Goal: Information Seeking & Learning: Learn about a topic

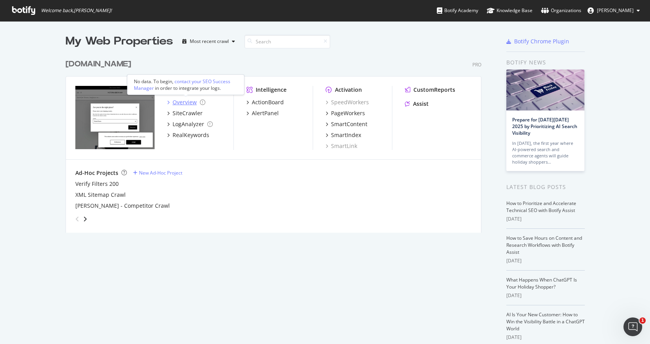
click at [188, 101] on div "Overview" at bounding box center [185, 102] width 24 height 8
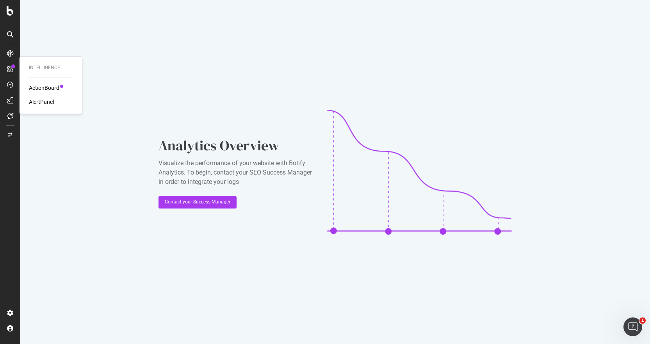
click at [13, 68] on icon at bounding box center [10, 69] width 6 height 6
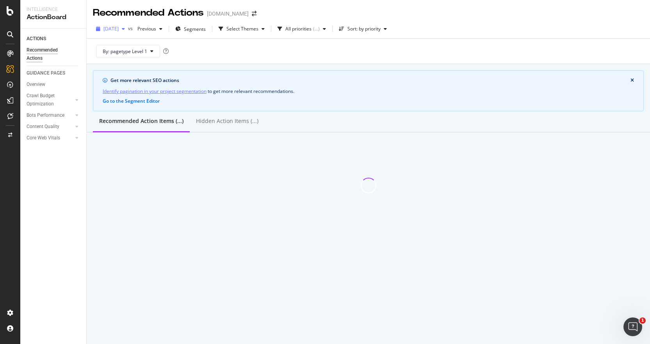
click at [119, 31] on span "[DATE]" at bounding box center [111, 28] width 15 height 7
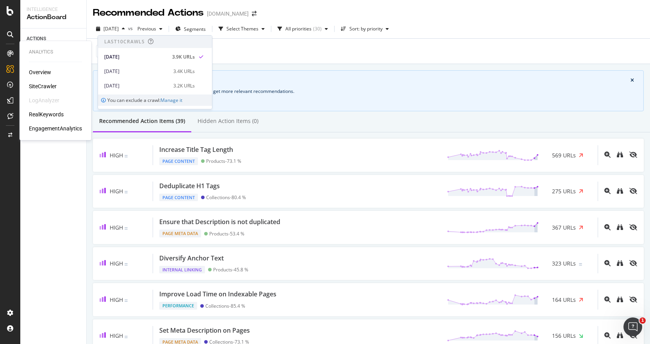
click at [37, 87] on div "SiteCrawler" at bounding box center [43, 86] width 28 height 8
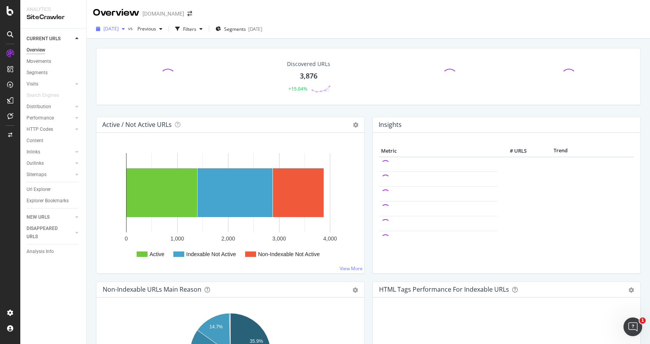
click at [125, 28] on icon "button" at bounding box center [123, 29] width 3 height 5
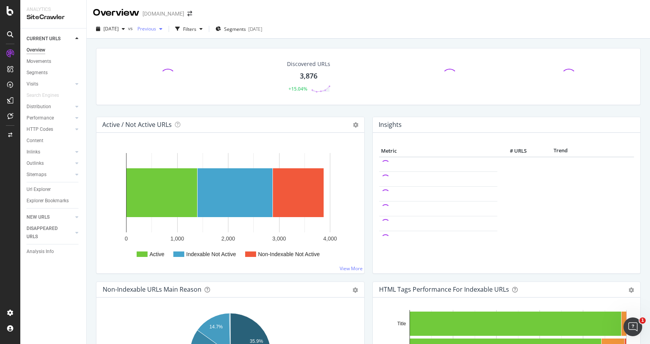
click at [156, 30] on span "Previous" at bounding box center [145, 28] width 22 height 7
click at [128, 25] on div "[DATE]" at bounding box center [110, 29] width 35 height 12
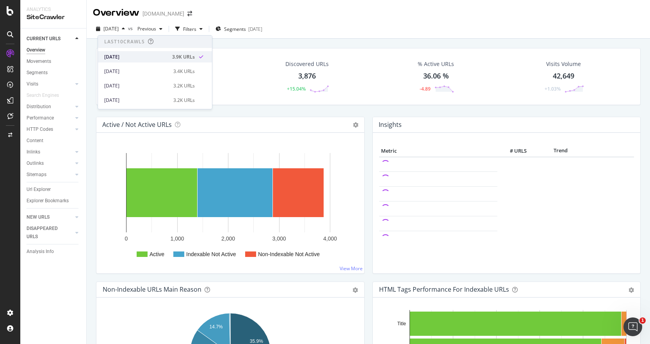
click at [146, 58] on div "[DATE]" at bounding box center [135, 57] width 63 height 7
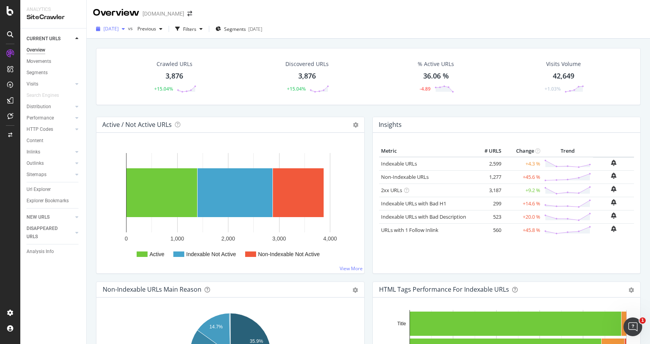
click at [128, 30] on div "button" at bounding box center [123, 29] width 9 height 5
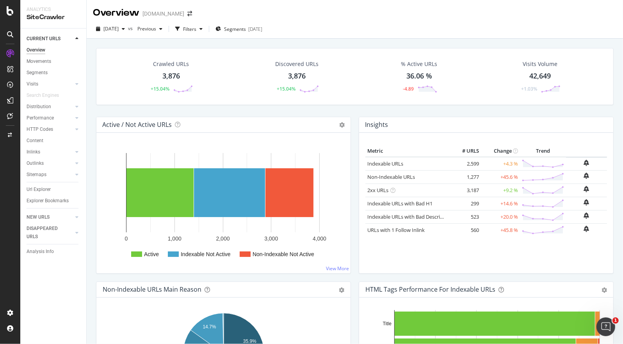
click at [303, 117] on div "Active / Not Active URLs Chart (by Value) Chart (by Percentage) Table Expand Ex…" at bounding box center [223, 125] width 254 height 16
click at [128, 28] on div "button" at bounding box center [123, 29] width 9 height 5
click at [380, 111] on div "Crawled URLs 3,876 +15.04% Discovered URLs 3,876 +15.04% % Active URLs 36.06 % …" at bounding box center [355, 82] width 526 height 69
